Goal: Task Accomplishment & Management: Manage account settings

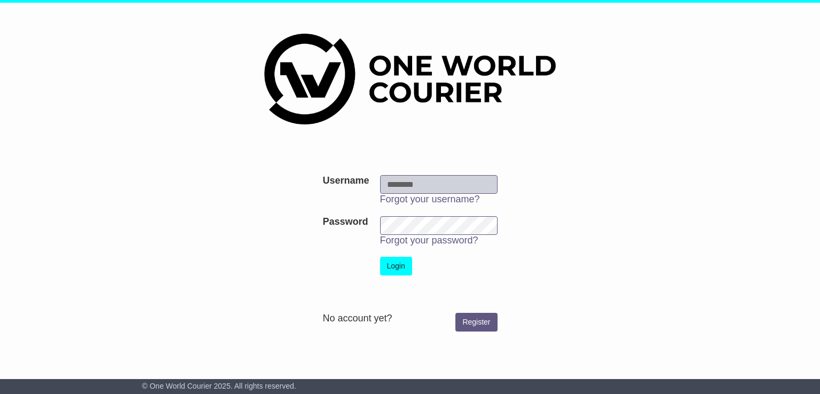
click at [393, 187] on input "Username" at bounding box center [438, 184] width 117 height 19
type input "**********"
click at [393, 270] on button "Login" at bounding box center [396, 266] width 32 height 19
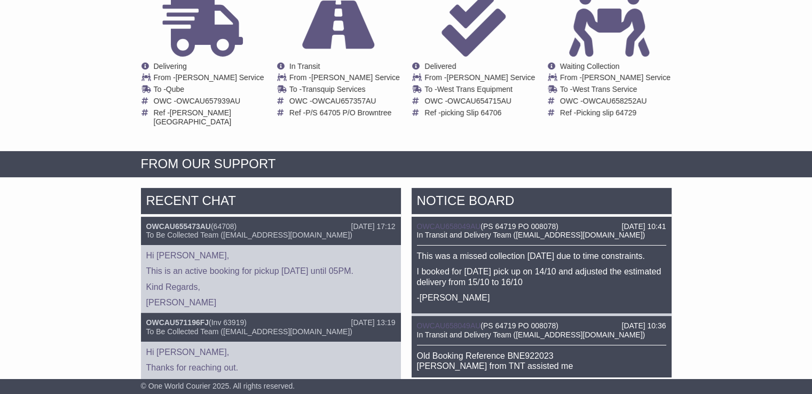
scroll to position [222, 0]
